Goal: Task Accomplishment & Management: Manage account settings

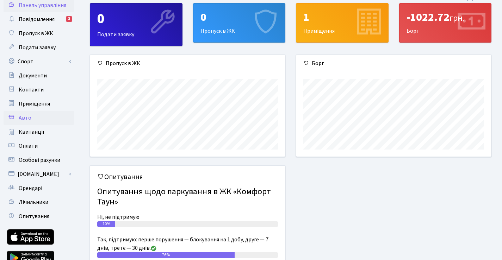
scroll to position [35, 0]
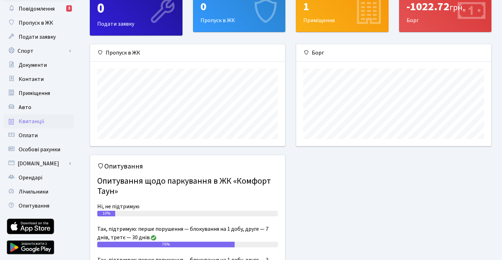
click at [19, 122] on span "Квитанції" at bounding box center [32, 122] width 26 height 8
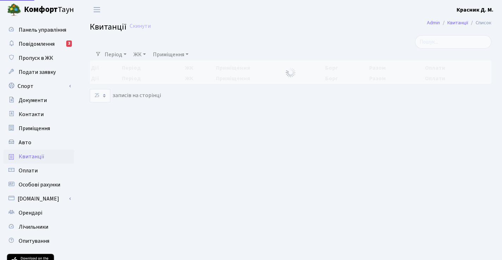
select select "25"
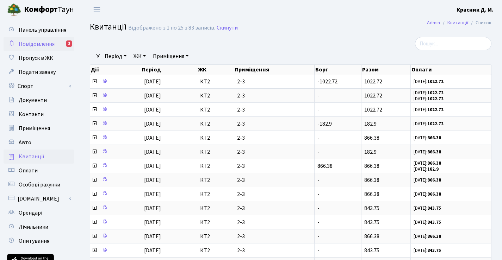
click at [68, 44] on div "3" at bounding box center [69, 44] width 6 height 6
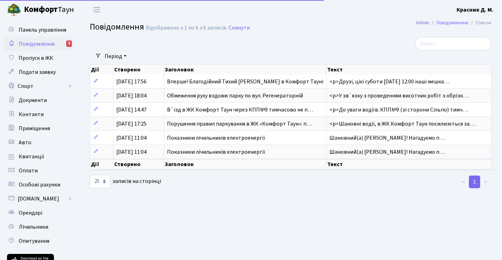
select select "25"
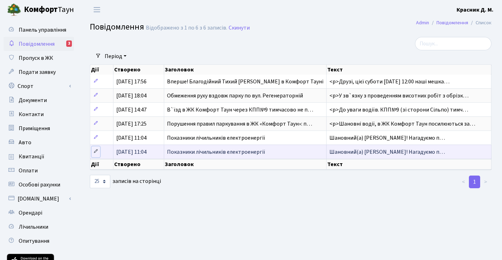
click at [97, 152] on icon at bounding box center [95, 151] width 5 height 5
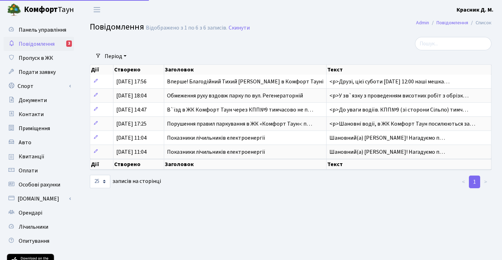
select select "25"
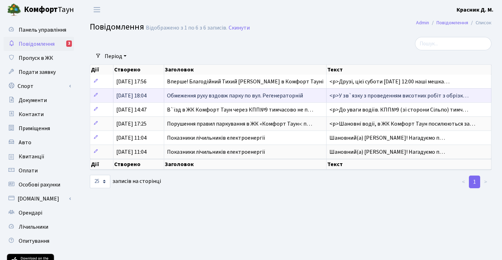
click at [223, 89] on td "Обмеження руху вздовж парку по вул. Регенераторній" at bounding box center [245, 95] width 163 height 14
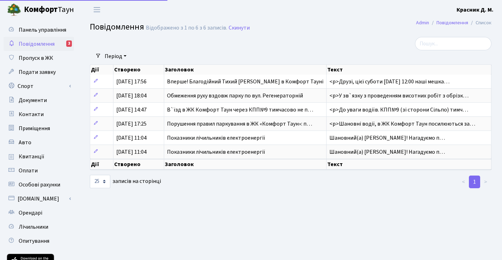
select select "25"
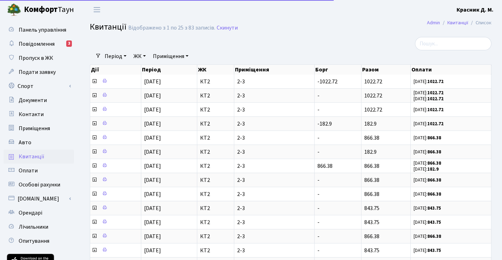
select select "25"
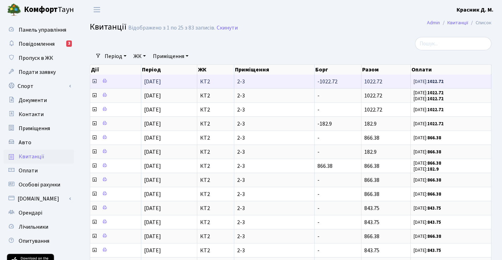
click at [94, 81] on icon at bounding box center [95, 82] width 6 height 6
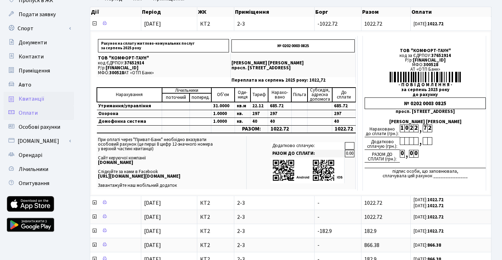
scroll to position [70, 0]
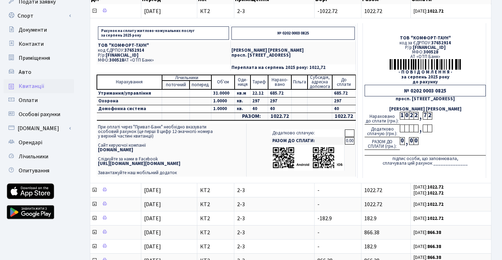
click at [404, 138] on div "0" at bounding box center [402, 141] width 5 height 8
click at [403, 138] on div "0" at bounding box center [402, 141] width 5 height 8
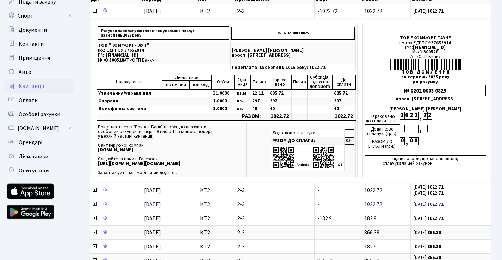
scroll to position [0, 0]
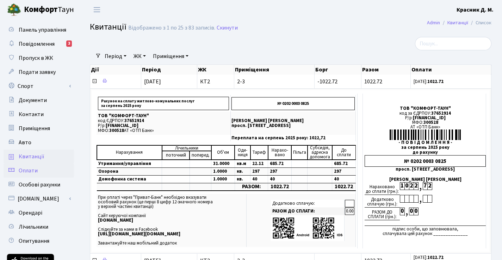
click at [24, 167] on span "Оплати" at bounding box center [28, 171] width 19 height 8
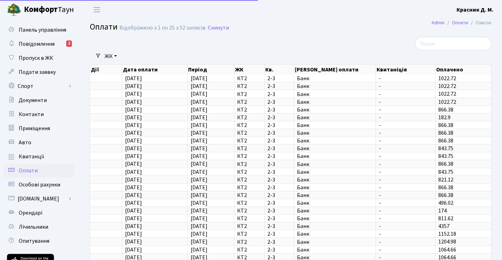
select select "25"
click at [22, 155] on span "Квитанції" at bounding box center [32, 157] width 26 height 8
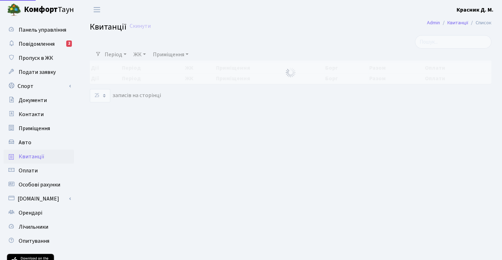
select select "25"
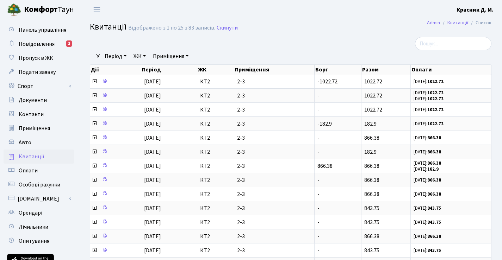
click at [29, 155] on span "Квитанції" at bounding box center [32, 157] width 26 height 8
select select "25"
click at [49, 43] on span "Повідомлення" at bounding box center [37, 44] width 36 height 8
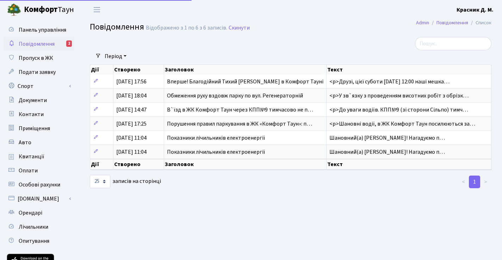
select select "25"
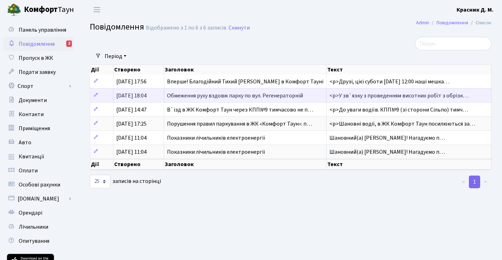
click at [207, 98] on span "Обмеження руху вздовж парку по вул. Регенераторній" at bounding box center [235, 96] width 136 height 8
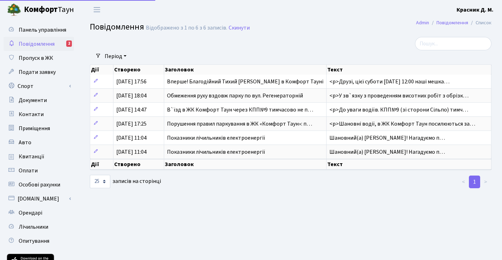
select select "25"
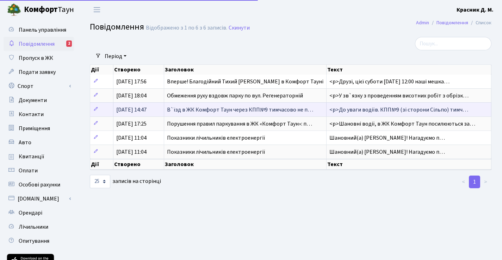
click at [184, 110] on span "В`їзд в ЖК Комфорт Таун через КПП№9 тимчасово не п…" at bounding box center [240, 110] width 146 height 8
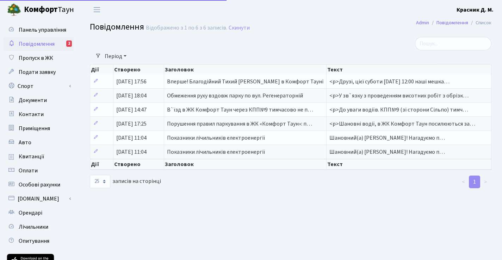
select select "25"
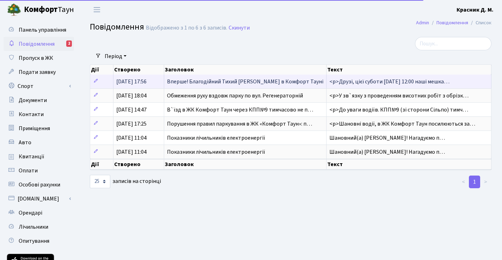
click at [192, 81] on span "Вперше! Благодійний Тихий [PERSON_NAME] в Комфорт Тауні" at bounding box center [245, 82] width 157 height 8
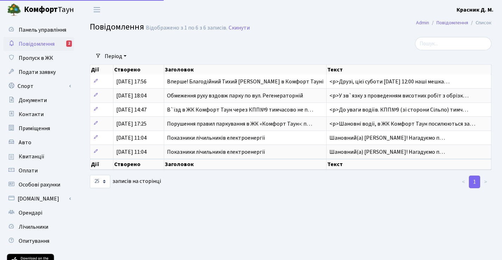
select select "25"
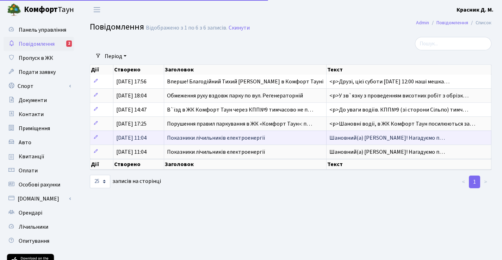
click at [197, 138] on span "Показники лічильників електроенергії" at bounding box center [216, 138] width 98 height 8
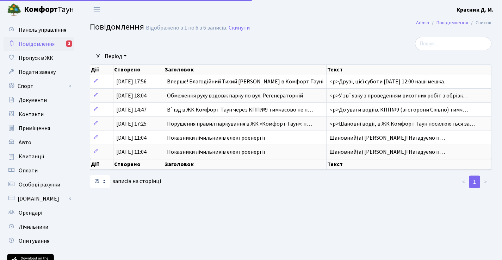
select select "25"
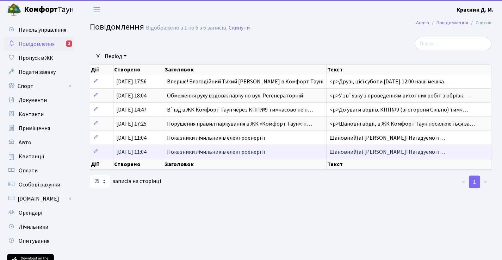
click at [215, 154] on span "Показники лічильників електроенергії" at bounding box center [216, 152] width 98 height 8
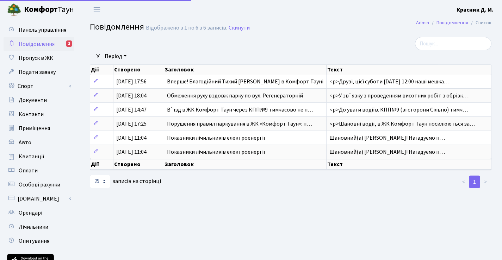
select select "25"
click at [25, 155] on span "Квитанції" at bounding box center [32, 157] width 26 height 8
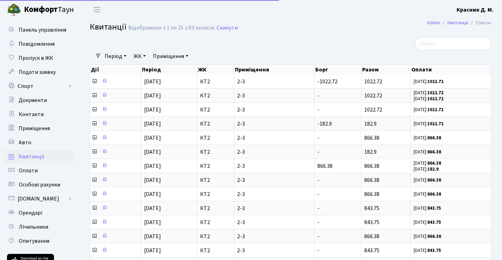
select select "25"
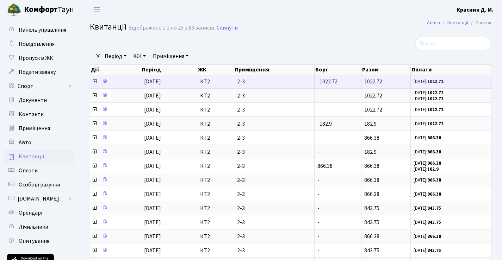
click at [170, 85] on td "[DATE]" at bounding box center [169, 82] width 56 height 14
click at [424, 80] on small "[DATE]: 1022.72" at bounding box center [429, 82] width 30 height 6
click at [281, 79] on span "2-3" at bounding box center [274, 82] width 74 height 6
click at [96, 81] on icon at bounding box center [95, 82] width 6 height 6
